Goal: Information Seeking & Learning: Learn about a topic

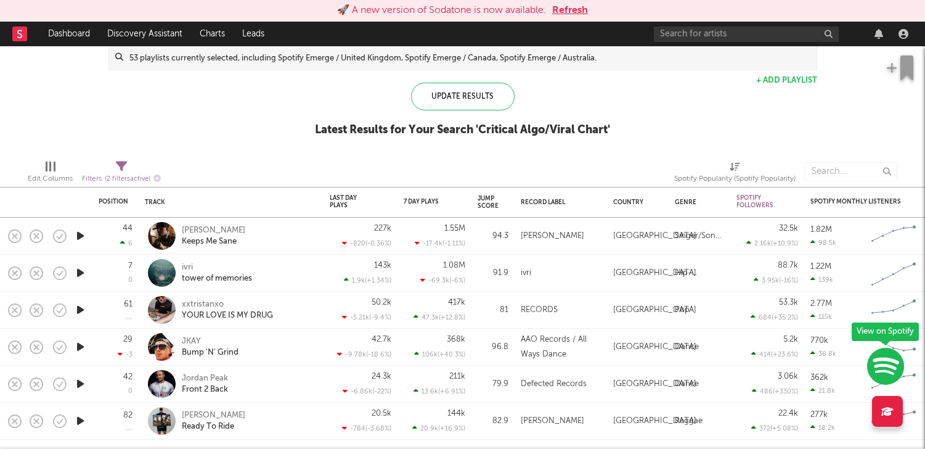
click at [13, 33] on rect at bounding box center [19, 34] width 15 height 15
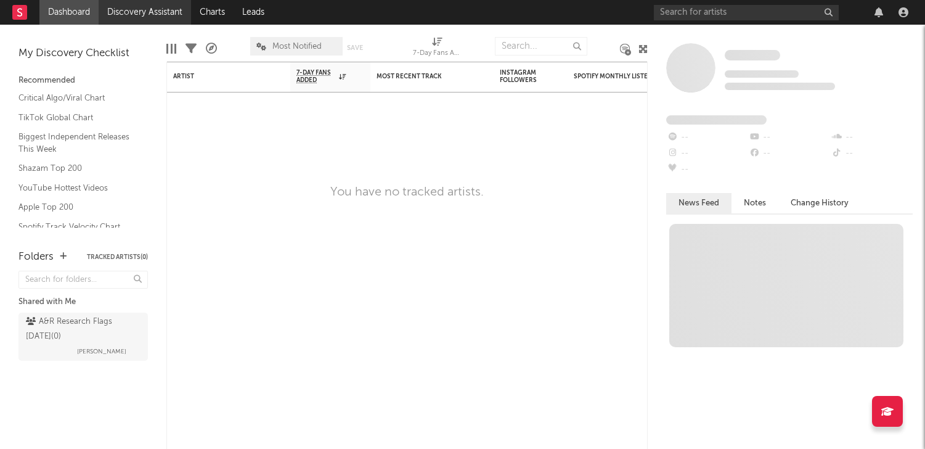
click at [125, 11] on link "Discovery Assistant" at bounding box center [145, 12] width 92 height 25
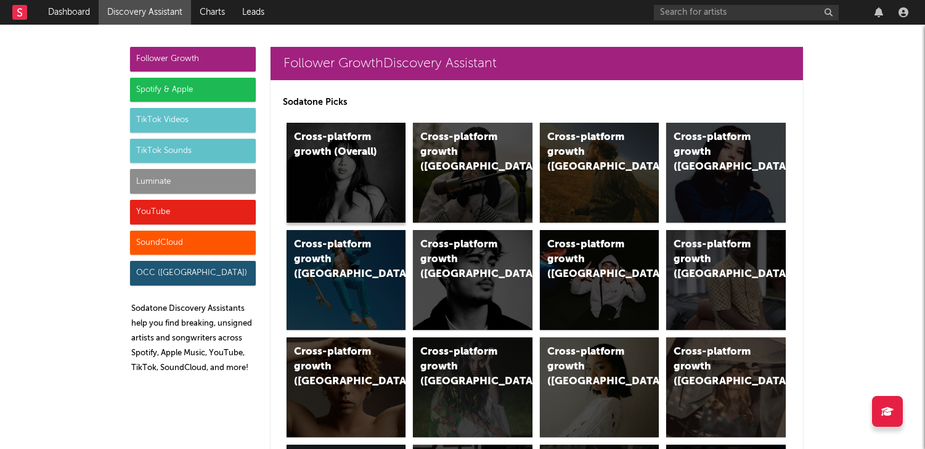
click at [349, 160] on div "Cross-platform growth (Overall)" at bounding box center [347, 173] width 120 height 100
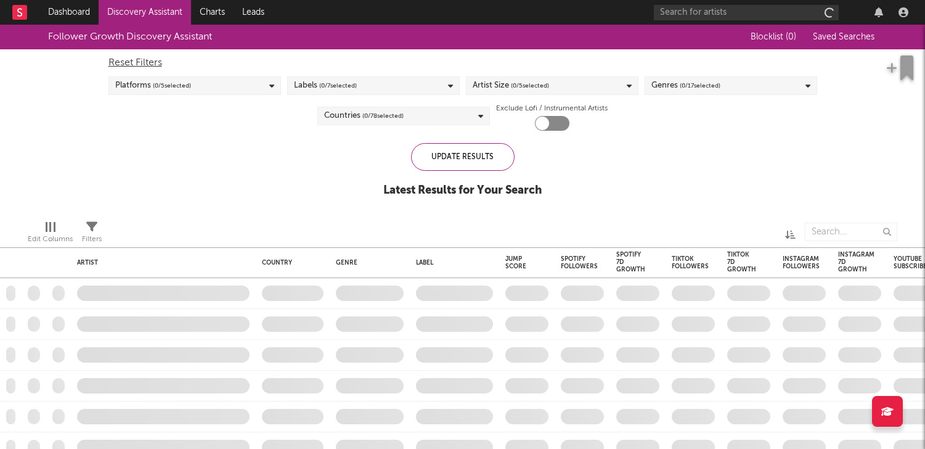
checkbox input "true"
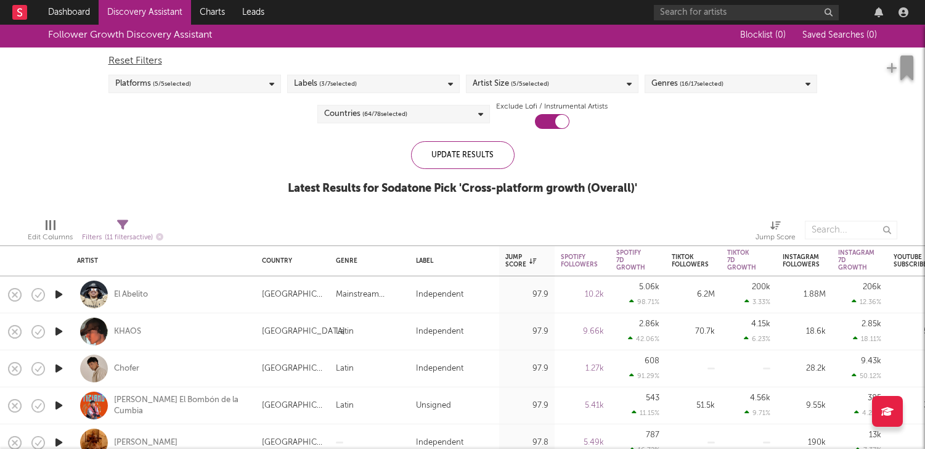
click at [653, 83] on div "Genres ( 16 / 17 selected)" at bounding box center [688, 83] width 72 height 15
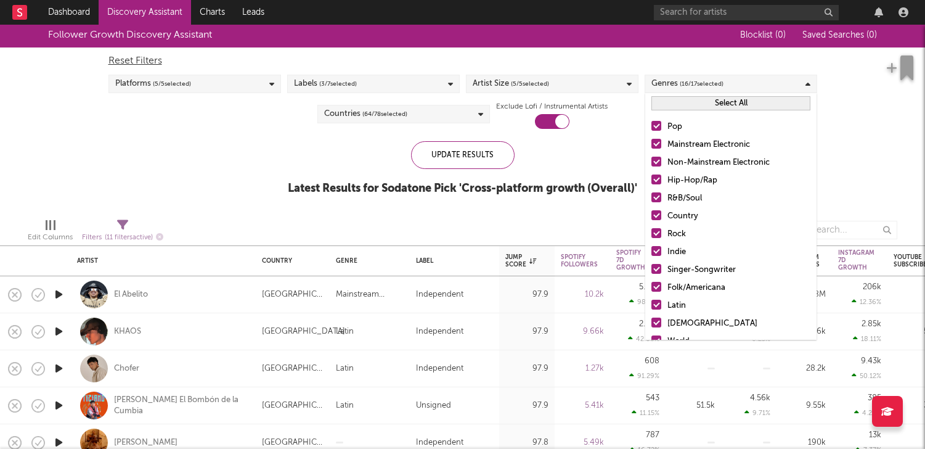
click at [702, 101] on button "Select All" at bounding box center [731, 103] width 159 height 14
click at [702, 101] on button "Deselect All" at bounding box center [731, 103] width 159 height 14
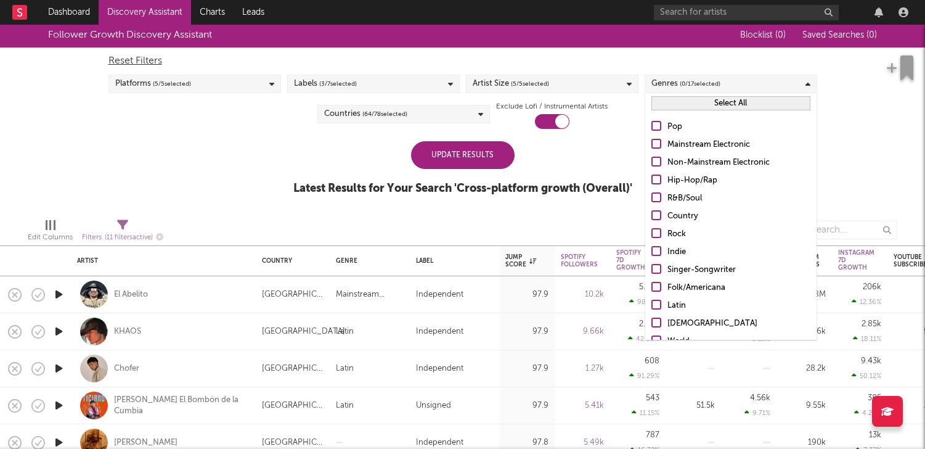
click at [658, 125] on div at bounding box center [657, 126] width 10 height 10
click at [652, 125] on input "Pop" at bounding box center [652, 127] width 0 height 15
click at [652, 182] on div at bounding box center [657, 179] width 10 height 10
click at [652, 182] on input "Hip-Hop/Rap" at bounding box center [652, 180] width 0 height 15
click at [656, 220] on label "Country" at bounding box center [731, 216] width 159 height 15
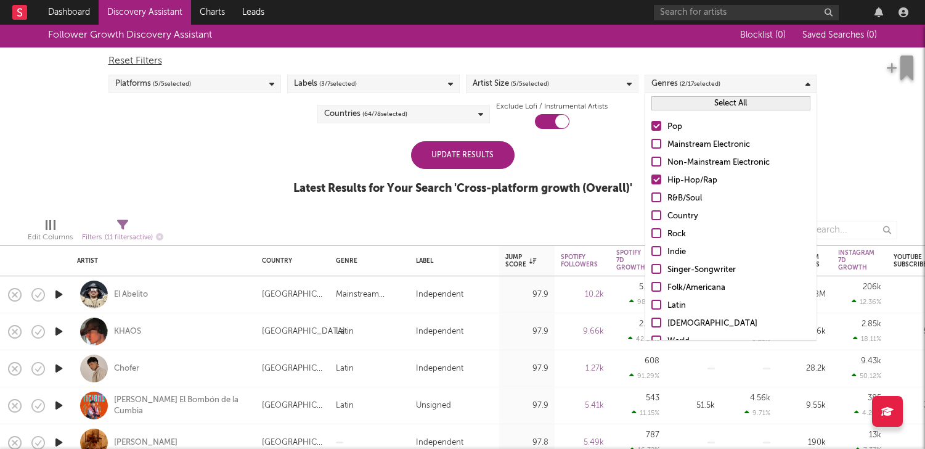
click at [652, 220] on input "Country" at bounding box center [652, 216] width 0 height 15
click at [661, 266] on label "Singer-Songwriter" at bounding box center [731, 270] width 159 height 15
click at [652, 266] on input "Singer-Songwriter" at bounding box center [652, 270] width 0 height 15
click at [498, 145] on div "Update Results" at bounding box center [463, 155] width 104 height 28
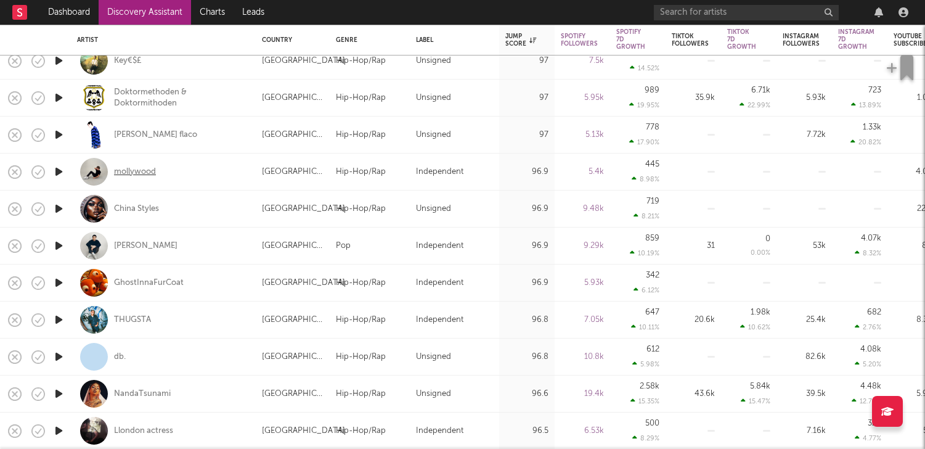
click at [131, 170] on div "mollywood" at bounding box center [135, 171] width 42 height 11
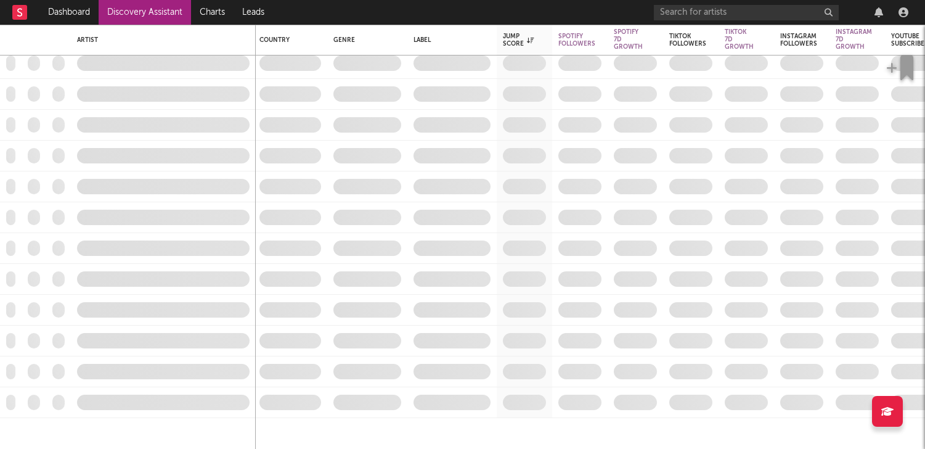
click at [132, 14] on link "Discovery Assistant" at bounding box center [145, 12] width 92 height 25
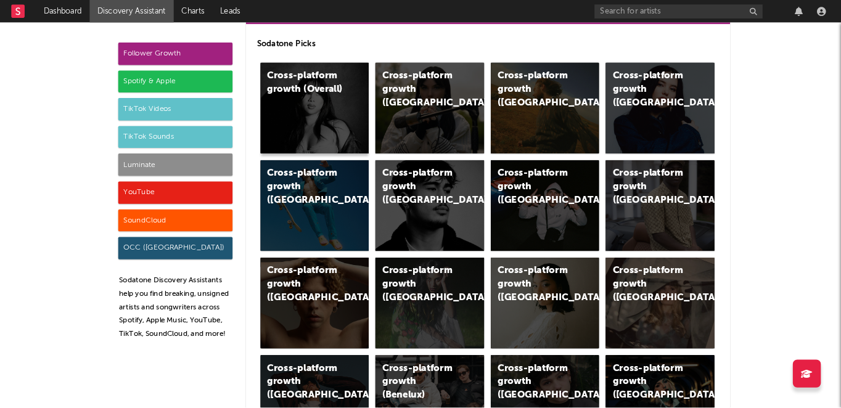
scroll to position [53, 0]
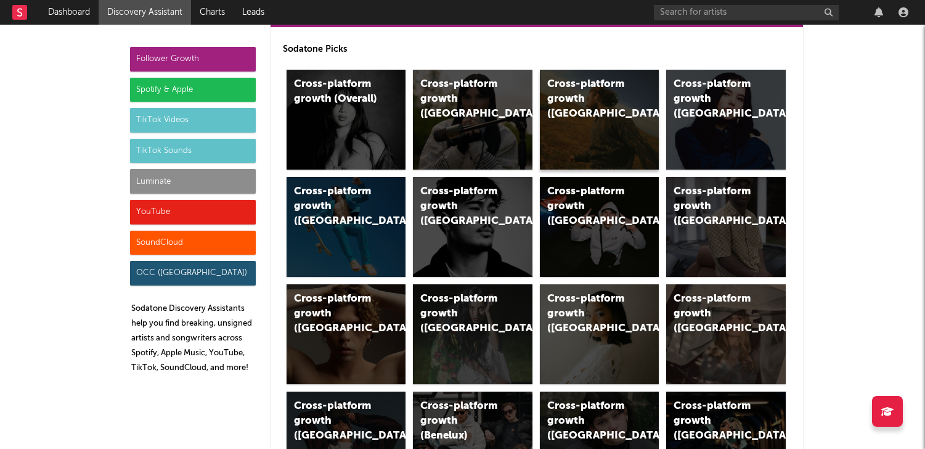
click at [599, 118] on div "Cross-platform growth (US)" at bounding box center [600, 120] width 120 height 100
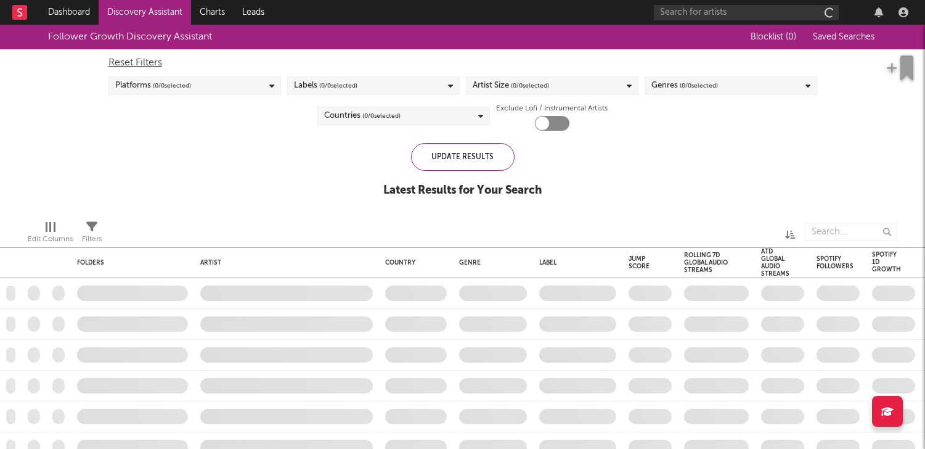
checkbox input "true"
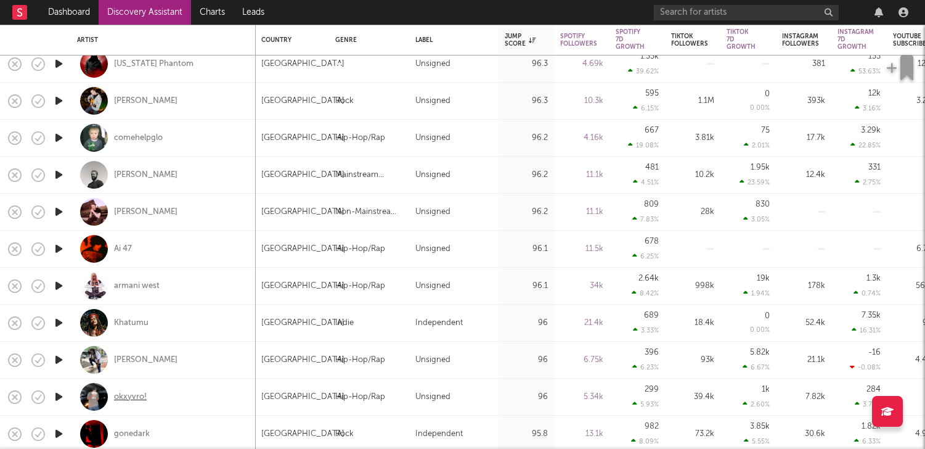
click at [133, 393] on div "okxyvro!" at bounding box center [130, 396] width 33 height 11
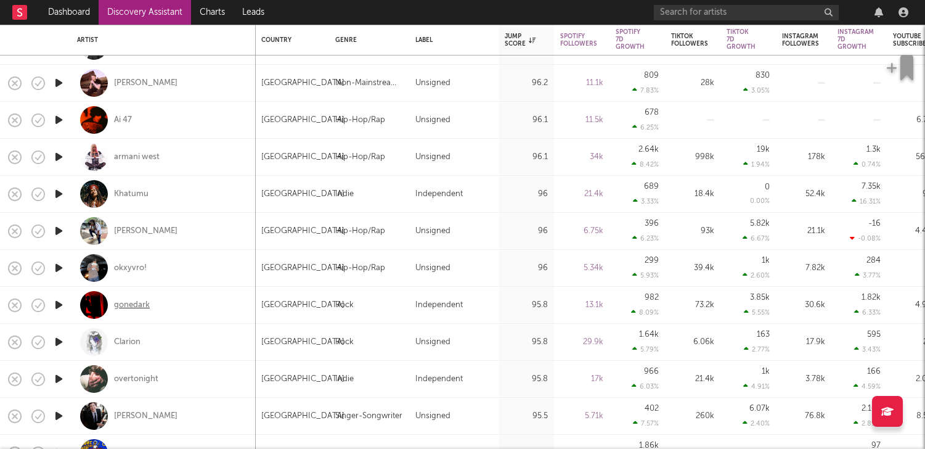
click at [142, 309] on div "gonedark" at bounding box center [132, 305] width 36 height 11
click at [131, 378] on div "overtonight" at bounding box center [136, 379] width 44 height 11
click at [141, 189] on div "Khatumu" at bounding box center [131, 194] width 35 height 11
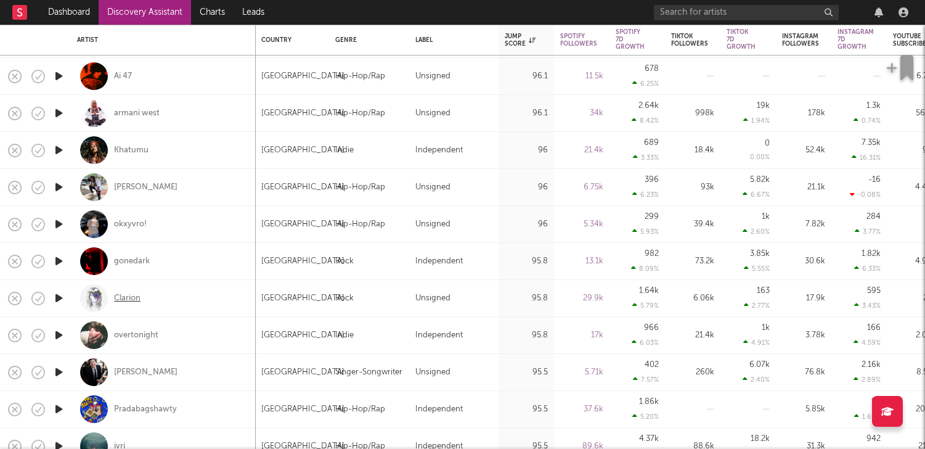
click at [134, 301] on div "Clarion" at bounding box center [127, 298] width 27 height 11
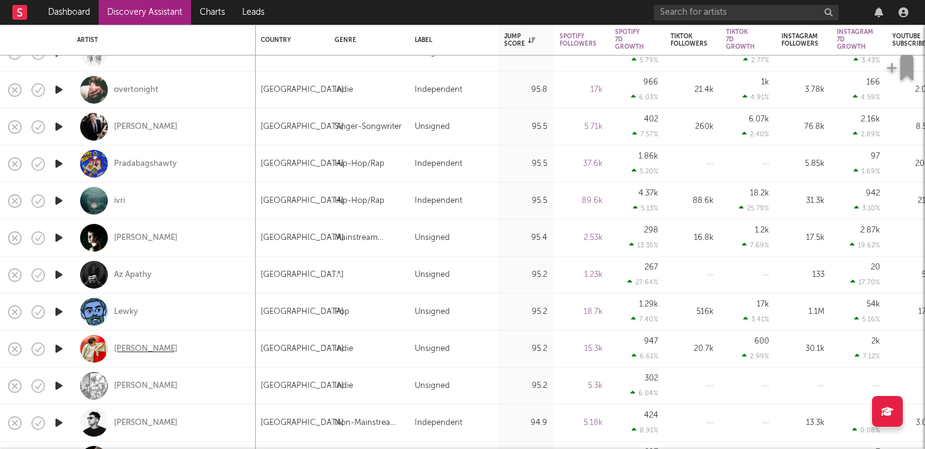
click at [138, 348] on div "Cam Rao" at bounding box center [145, 348] width 63 height 11
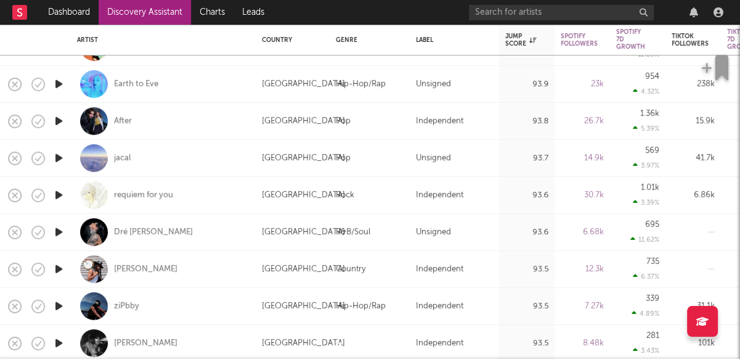
click at [133, 153] on div "jacal" at bounding box center [163, 158] width 173 height 36
select select "1w"
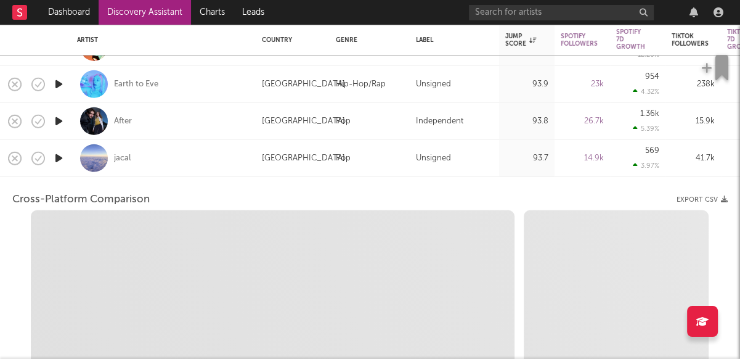
click at [133, 153] on div "jacal" at bounding box center [163, 158] width 173 height 36
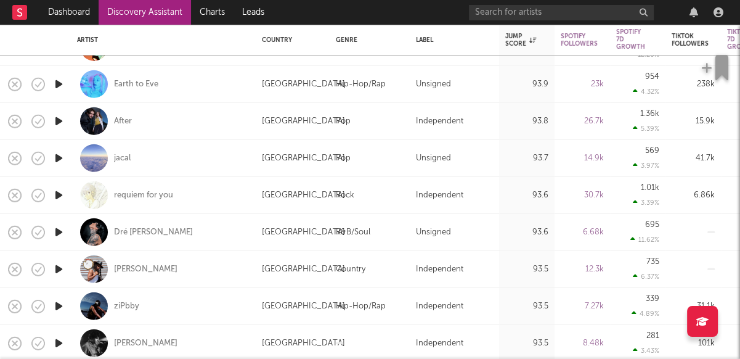
click at [85, 163] on div at bounding box center [94, 158] width 28 height 28
select select "1w"
select select "6m"
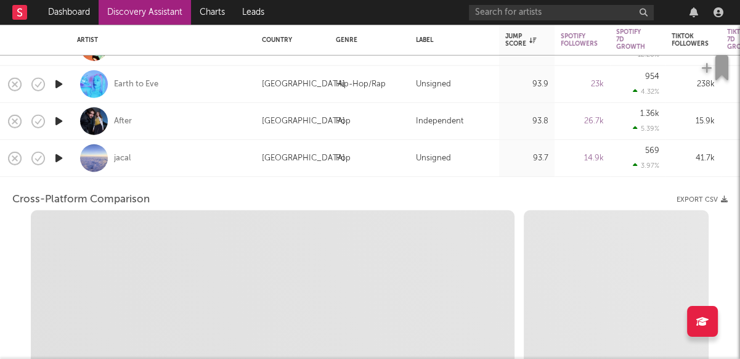
select select "1m"
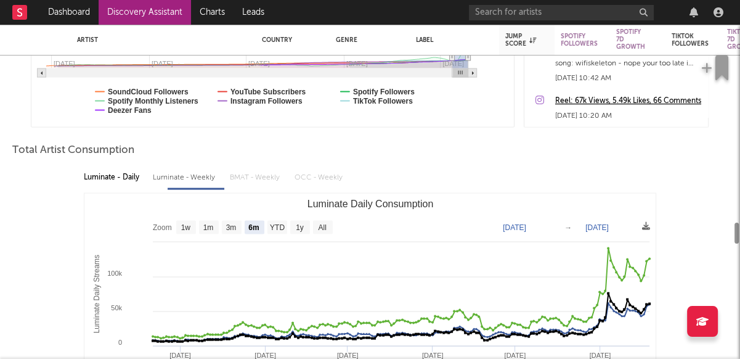
select select "1m"
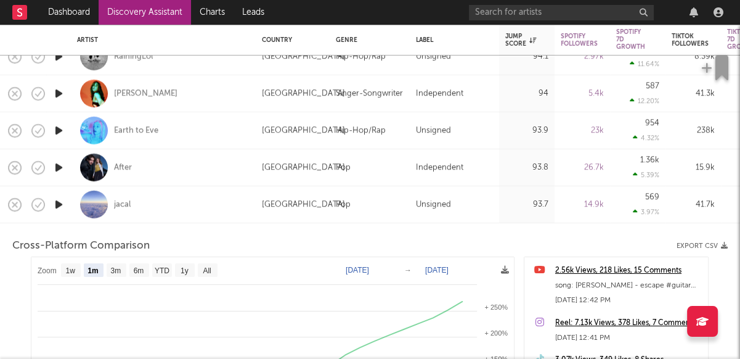
click at [156, 219] on div "jacal" at bounding box center [163, 204] width 173 height 36
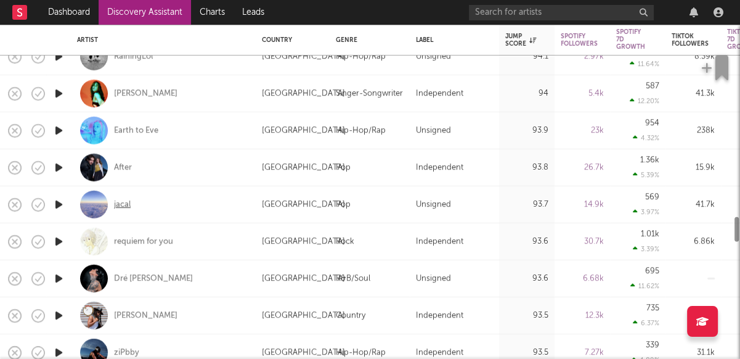
click at [122, 205] on div "jacal" at bounding box center [122, 203] width 17 height 11
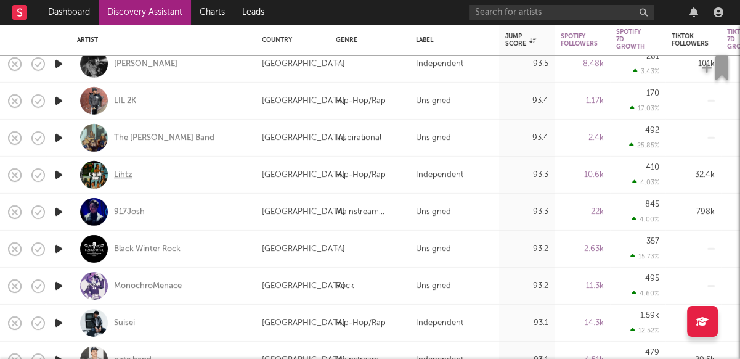
click at [122, 173] on div "Lihtz" at bounding box center [123, 174] width 18 height 11
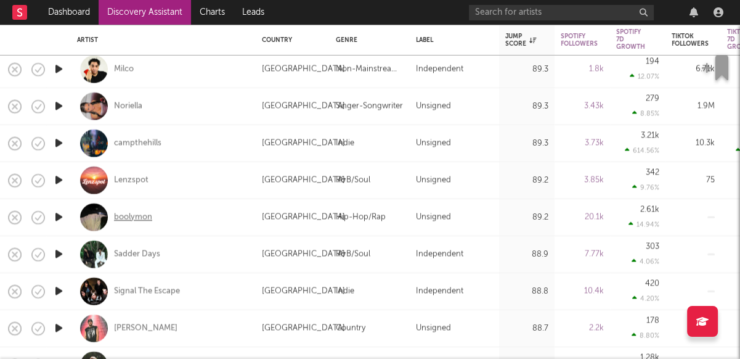
click at [133, 213] on div "boolymon" at bounding box center [133, 216] width 38 height 11
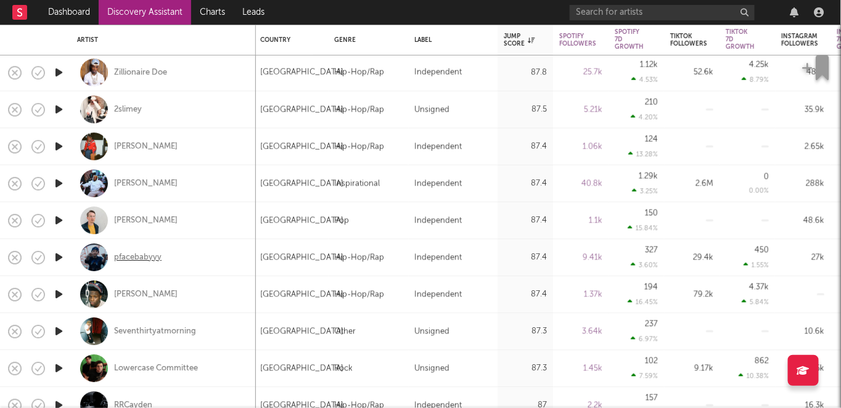
click at [150, 257] on div "pfacebabyyy" at bounding box center [137, 257] width 47 height 11
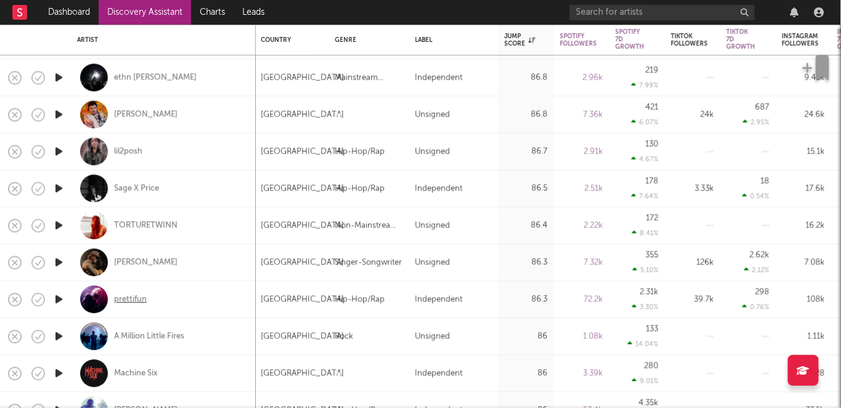
click at [145, 298] on div "prettifun" at bounding box center [130, 299] width 33 height 11
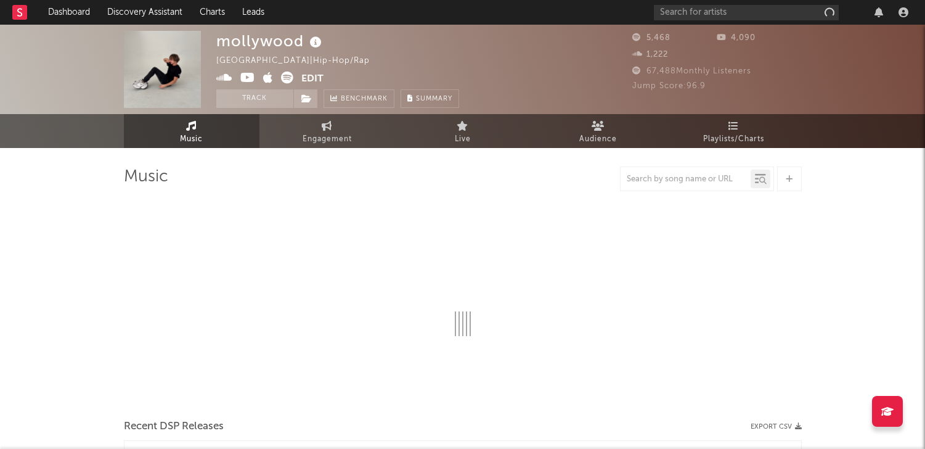
select select "1w"
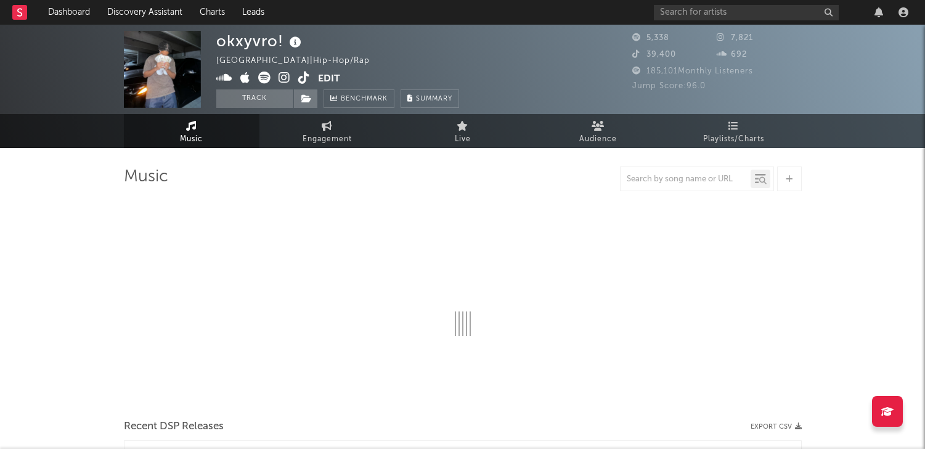
select select "1w"
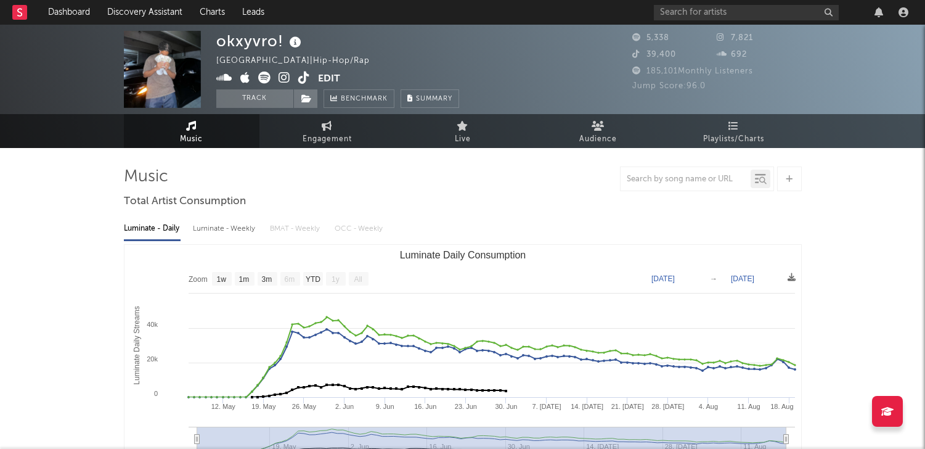
click at [285, 74] on icon at bounding box center [285, 78] width 12 height 12
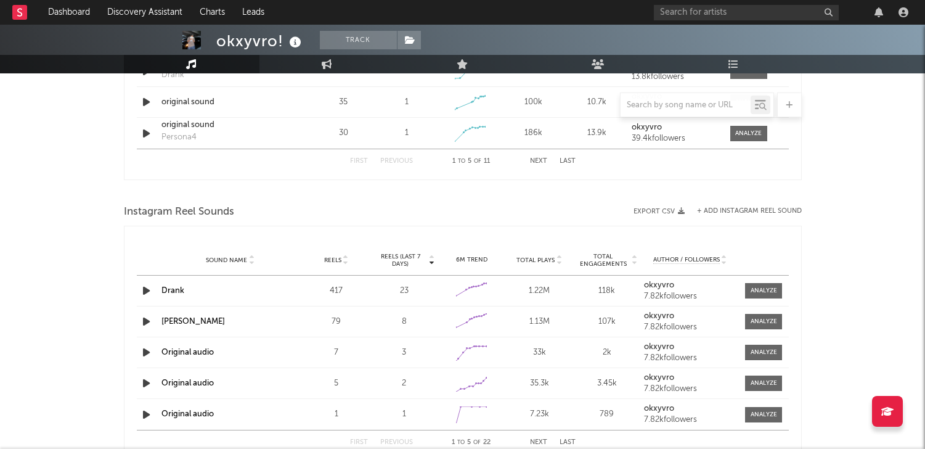
scroll to position [1023, 0]
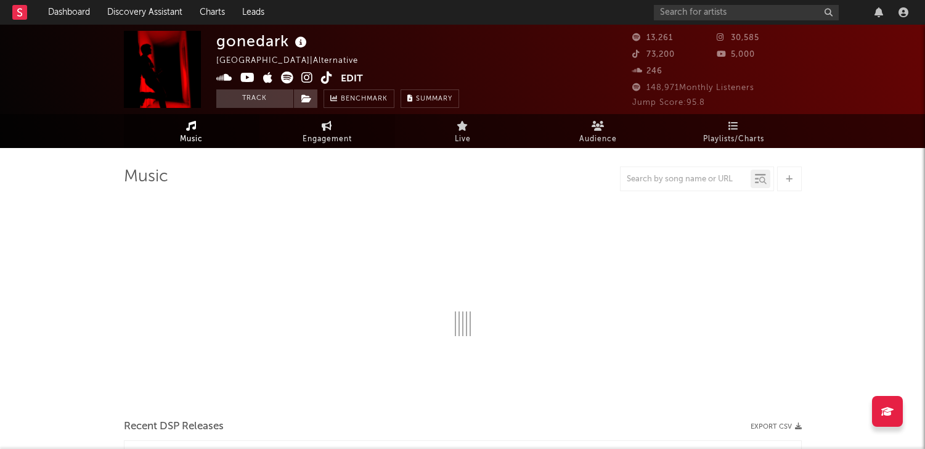
select select "6m"
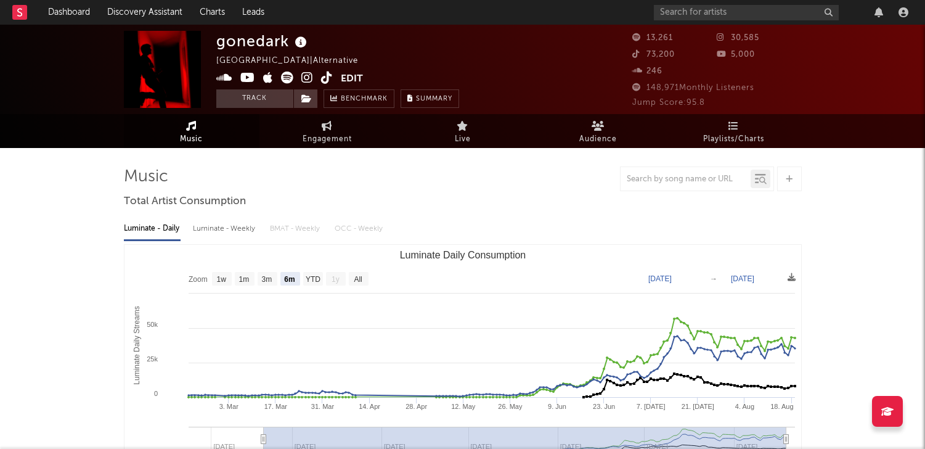
click at [304, 78] on icon at bounding box center [307, 78] width 12 height 12
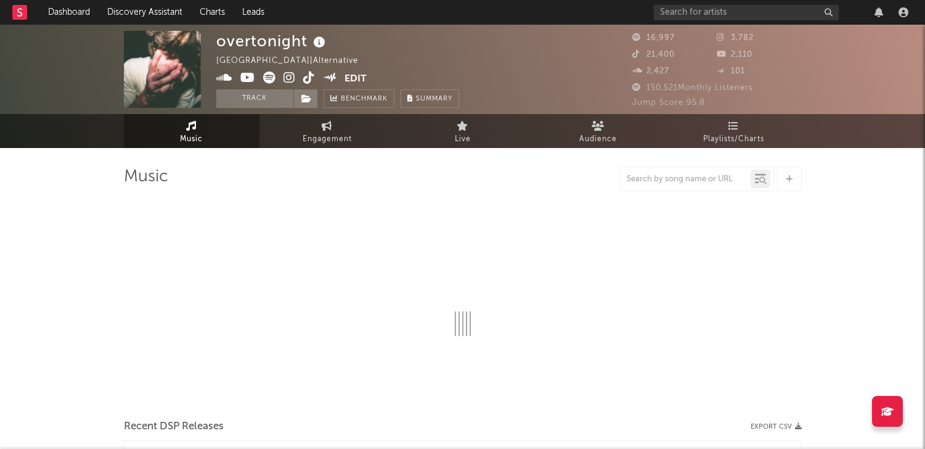
select select "1w"
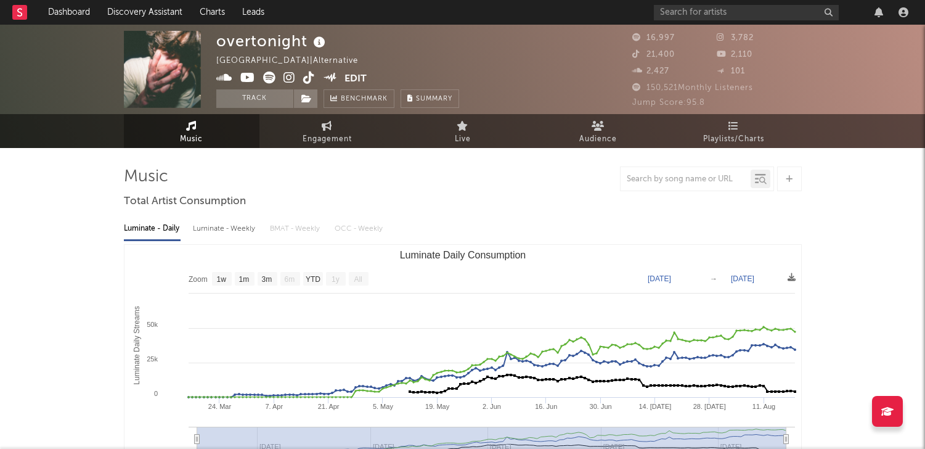
click at [288, 77] on icon at bounding box center [290, 78] width 12 height 12
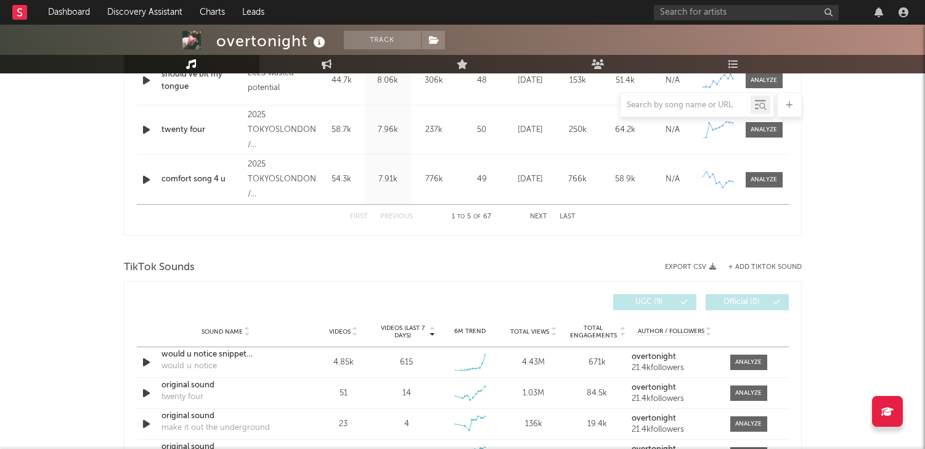
scroll to position [694, 0]
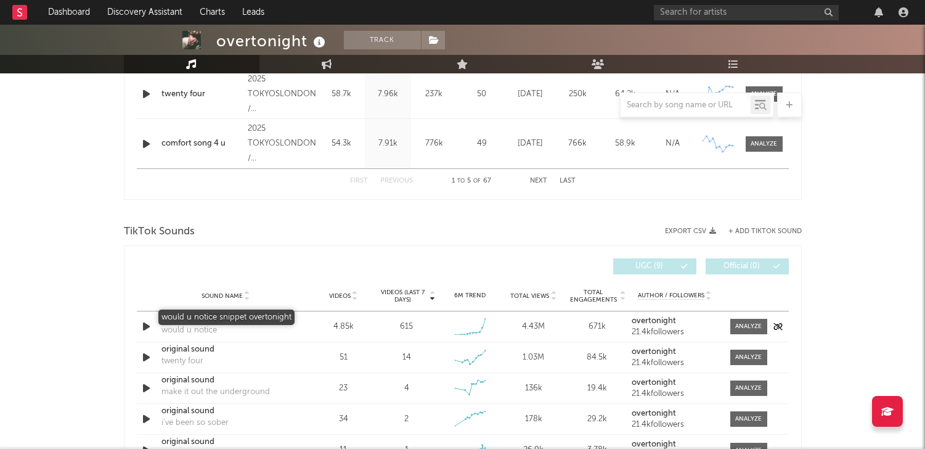
click at [211, 322] on div "would u notice snippet overtonight" at bounding box center [226, 319] width 129 height 12
click at [214, 317] on div "would u notice snippet overtonight" at bounding box center [226, 319] width 129 height 12
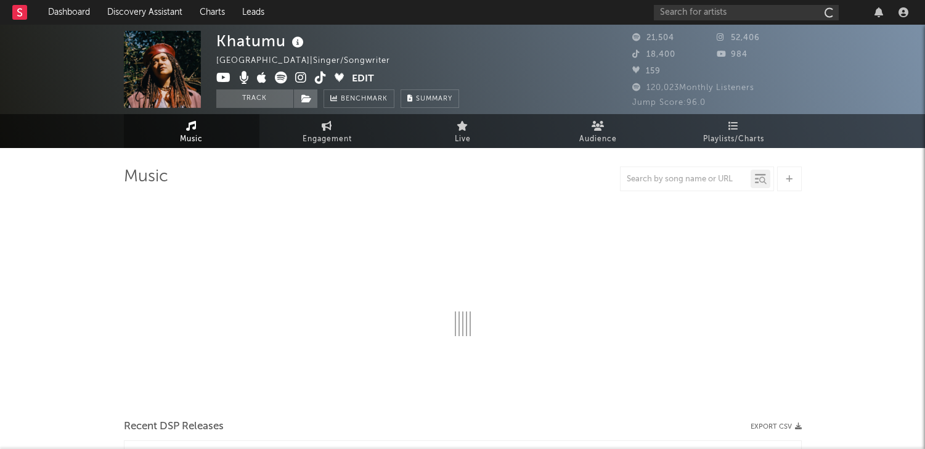
click at [299, 78] on icon at bounding box center [301, 78] width 12 height 12
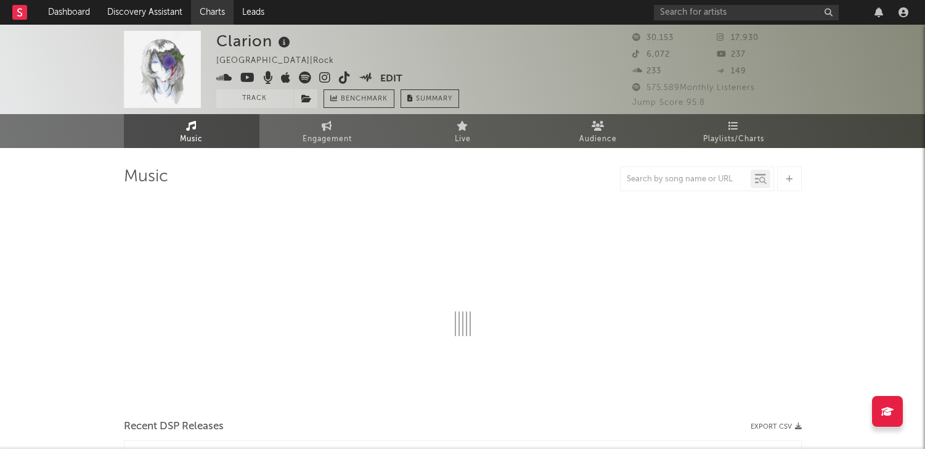
select select "1w"
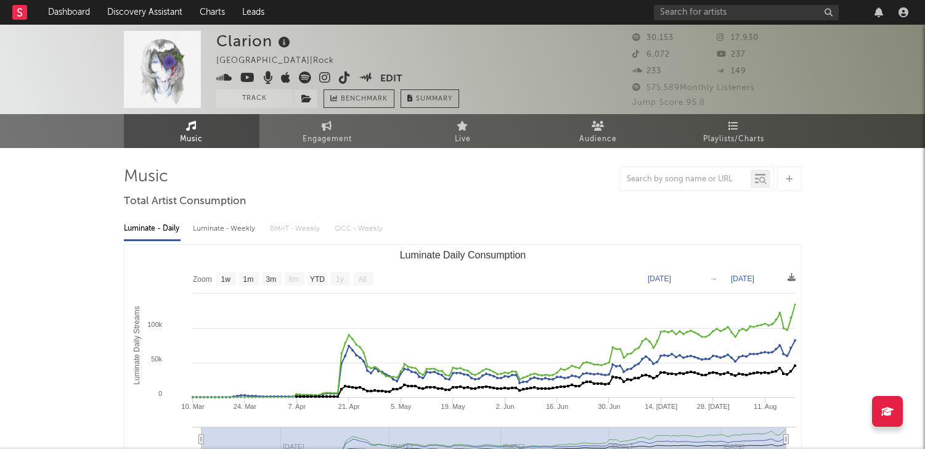
click at [325, 78] on icon at bounding box center [325, 78] width 12 height 12
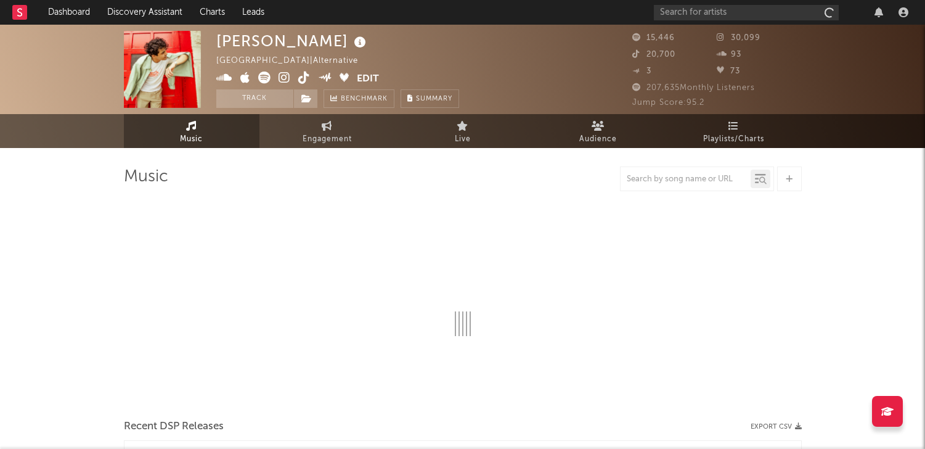
click at [280, 80] on icon at bounding box center [285, 78] width 12 height 12
select select "6m"
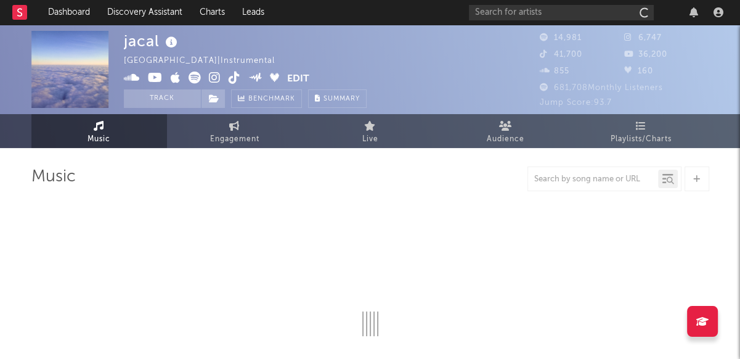
click at [210, 76] on icon at bounding box center [215, 78] width 12 height 12
select select "6m"
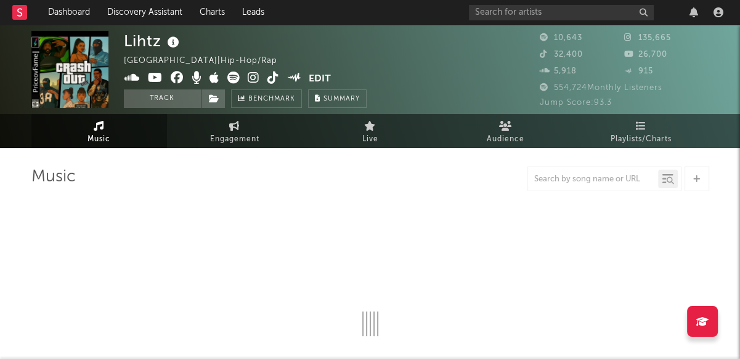
select select "6m"
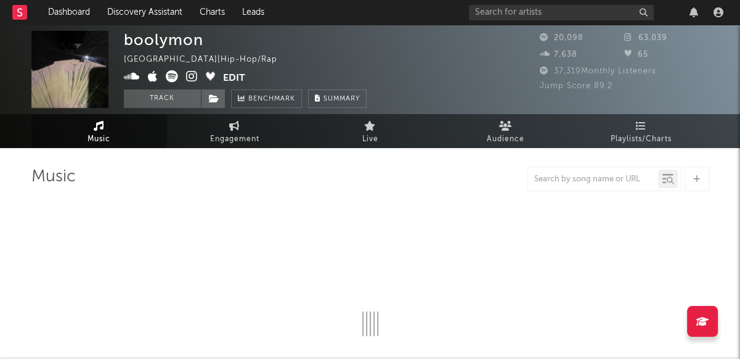
select select "6m"
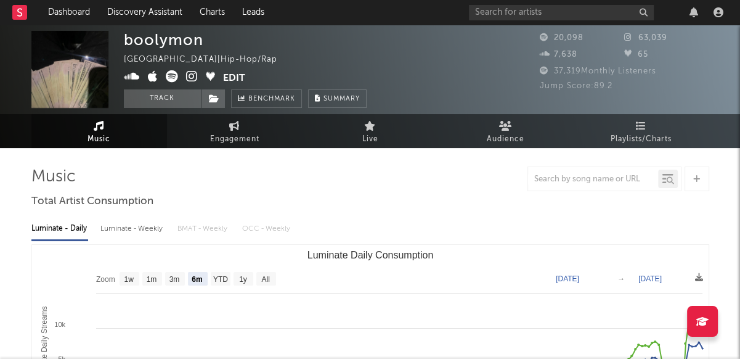
click at [192, 78] on icon at bounding box center [192, 76] width 12 height 12
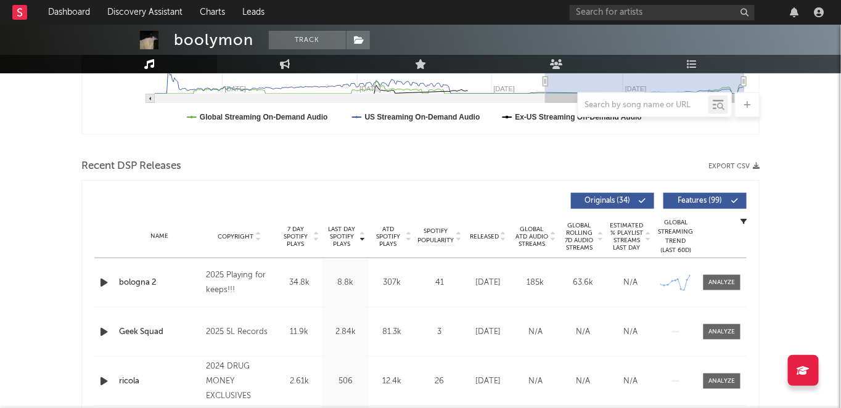
scroll to position [399, 0]
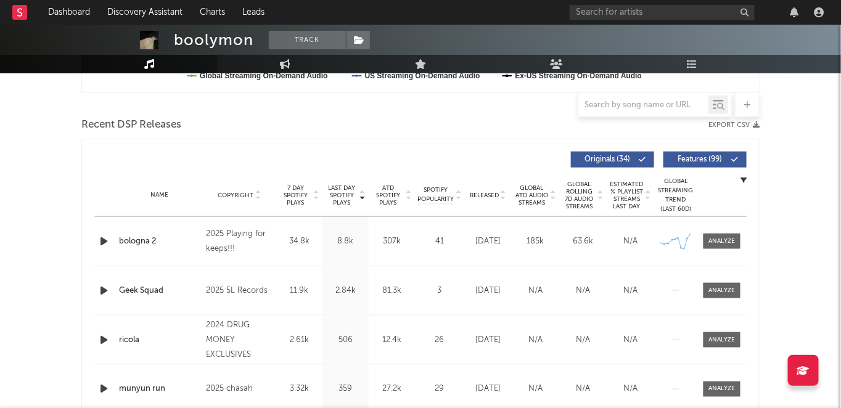
click at [248, 231] on div "2025 Playing for keeps!!!" at bounding box center [239, 242] width 67 height 30
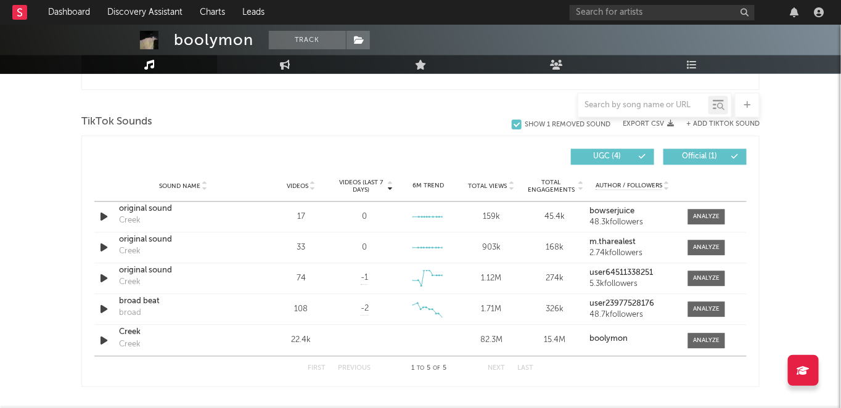
scroll to position [804, 0]
click at [135, 332] on div "Creek" at bounding box center [183, 331] width 129 height 12
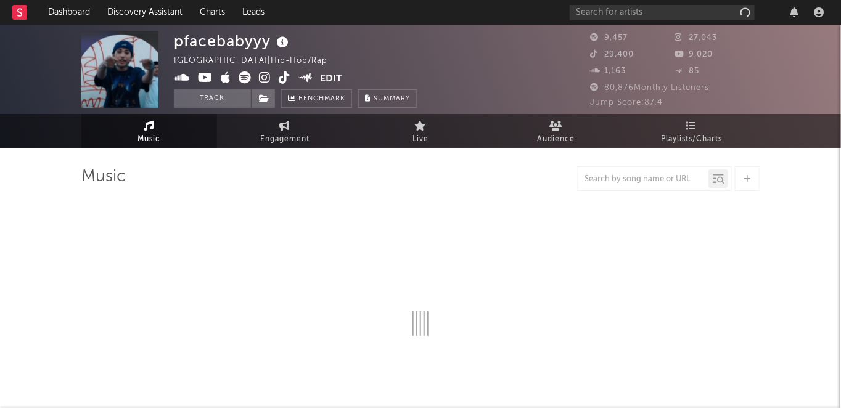
select select "6m"
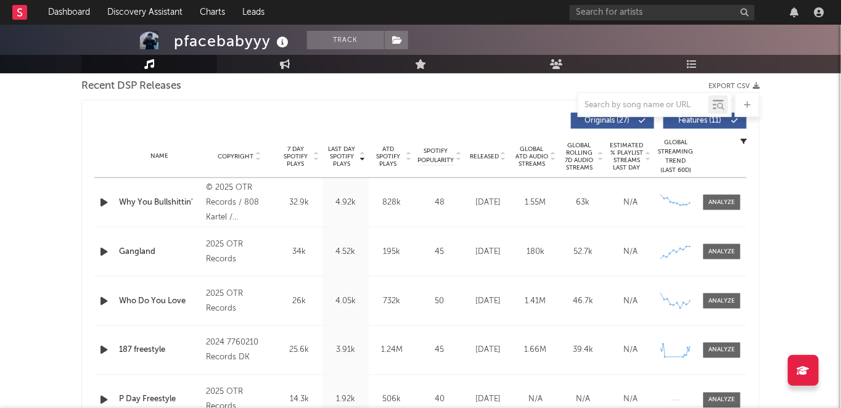
scroll to position [428, 0]
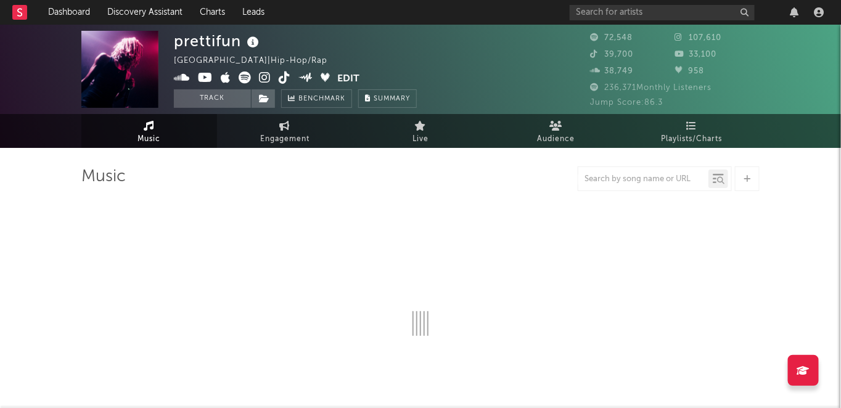
select select "6m"
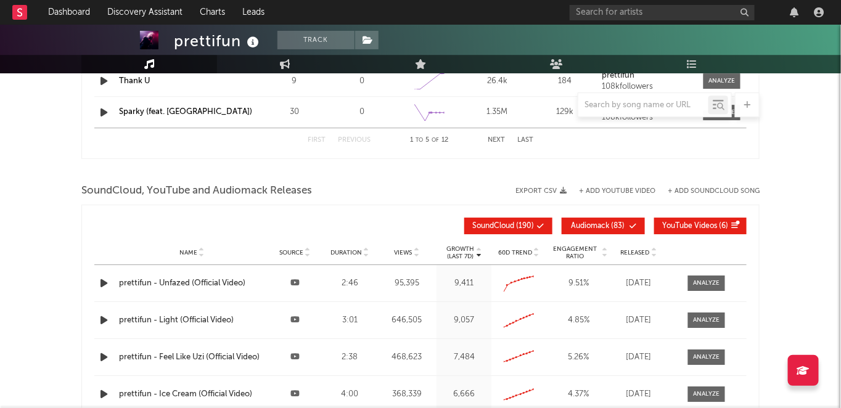
scroll to position [1386, 0]
